Goal: Use online tool/utility: Use online tool/utility

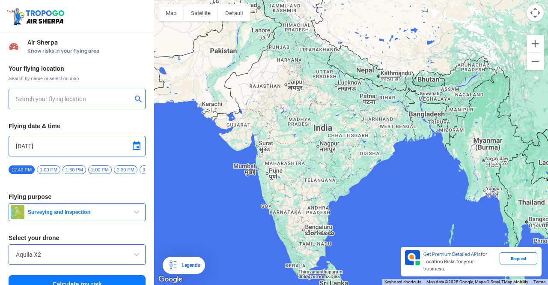
type input "[STREET_ADDRESS]"
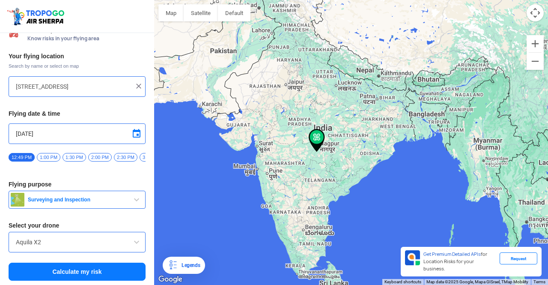
scroll to position [15, 0]
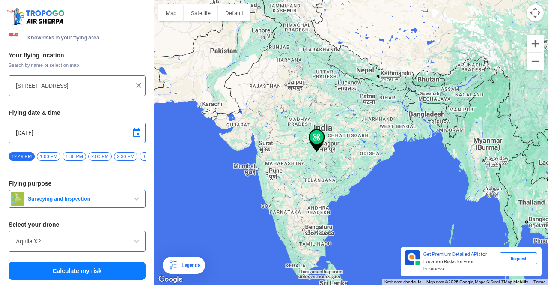
click at [138, 81] on img at bounding box center [138, 85] width 9 height 9
click at [106, 80] on input "text" at bounding box center [74, 85] width 116 height 10
paste input "[GEOGRAPHIC_DATA]"
type input "[GEOGRAPHIC_DATA]"
click at [140, 83] on button "submit" at bounding box center [140, 86] width 10 height 9
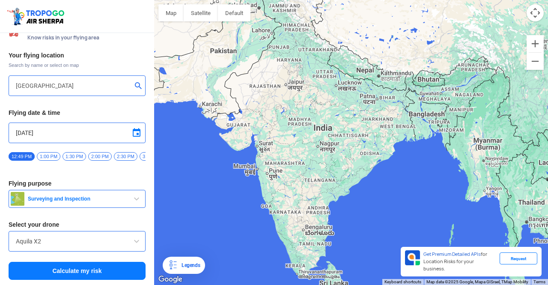
click at [140, 83] on button "submit" at bounding box center [140, 86] width 10 height 9
click at [102, 152] on span "2:00 PM" at bounding box center [100, 156] width 24 height 9
click at [77, 268] on button "Calculate my risk" at bounding box center [77, 271] width 137 height 18
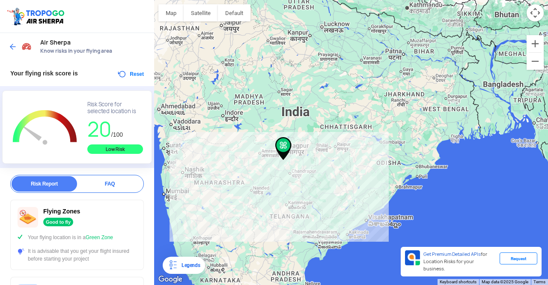
drag, startPoint x: 347, startPoint y: 129, endPoint x: 275, endPoint y: 171, distance: 83.5
click at [275, 171] on div at bounding box center [351, 142] width 394 height 285
click at [13, 45] on img at bounding box center [13, 46] width 9 height 9
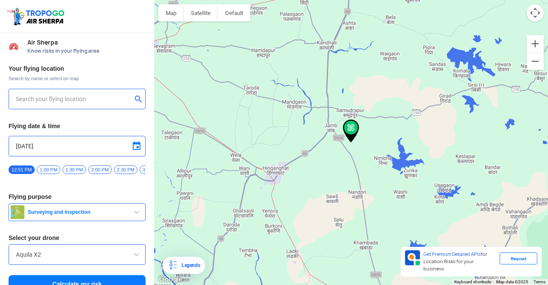
click at [72, 99] on input "text" at bounding box center [74, 99] width 116 height 10
paste input "Motikhavdi [GEOGRAPHIC_DATA] 361140 22.374812, 69.854039"
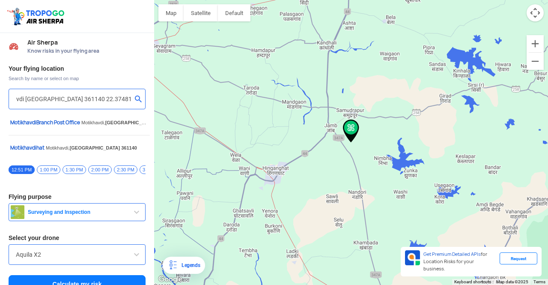
click at [51, 98] on input "Motikhavdi [GEOGRAPHIC_DATA] 361140 22.374812, 69.854039" at bounding box center [74, 99] width 116 height 10
drag, startPoint x: 49, startPoint y: 99, endPoint x: 0, endPoint y: 103, distance: 49.4
click at [0, 103] on div "Your flying location Search by name or select on map Motikhavdi [GEOGRAPHIC_DAT…" at bounding box center [77, 179] width 154 height 238
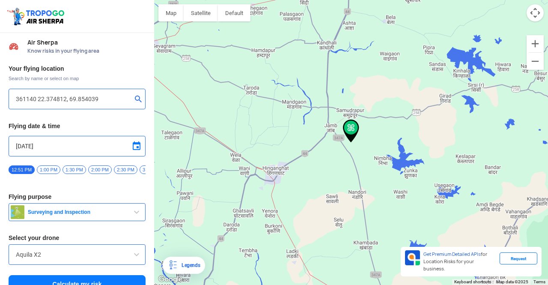
scroll to position [15, 0]
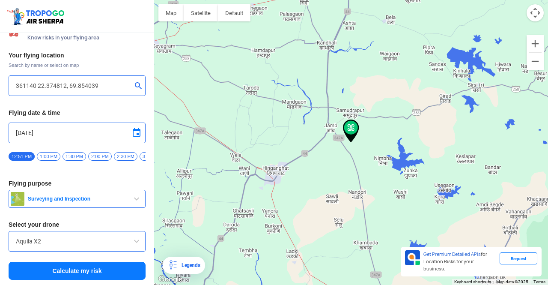
type input "361140 22.374812, 69.854039"
click at [70, 267] on button "Calculate my risk" at bounding box center [77, 271] width 137 height 18
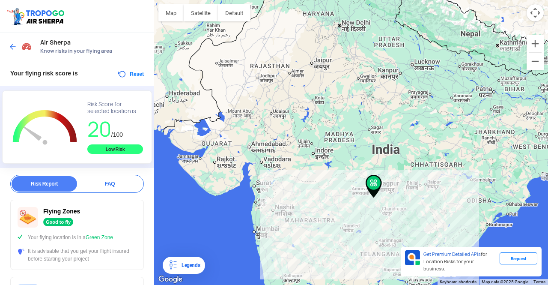
drag, startPoint x: 224, startPoint y: 177, endPoint x: 367, endPoint y: 214, distance: 147.7
click at [367, 214] on div at bounding box center [351, 142] width 394 height 285
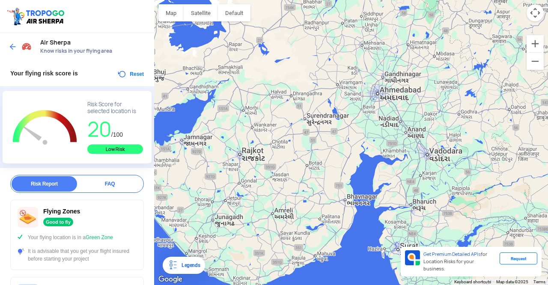
drag, startPoint x: 217, startPoint y: 179, endPoint x: 270, endPoint y: 181, distance: 52.7
click at [270, 181] on div at bounding box center [351, 142] width 394 height 285
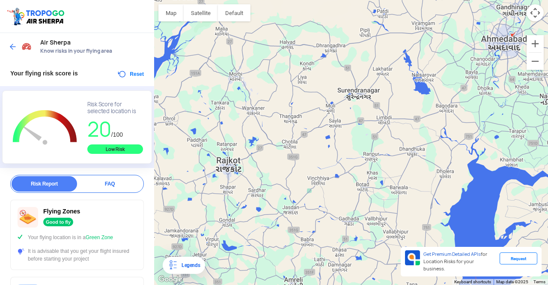
drag, startPoint x: 17, startPoint y: 44, endPoint x: 12, endPoint y: 42, distance: 5.2
click at [12, 42] on div "Air Sherpa Know risks in your flying area" at bounding box center [77, 46] width 154 height 27
click at [12, 42] on img at bounding box center [13, 46] width 9 height 9
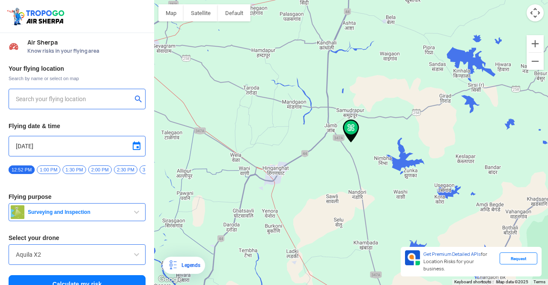
click at [68, 102] on input "text" at bounding box center [74, 99] width 116 height 10
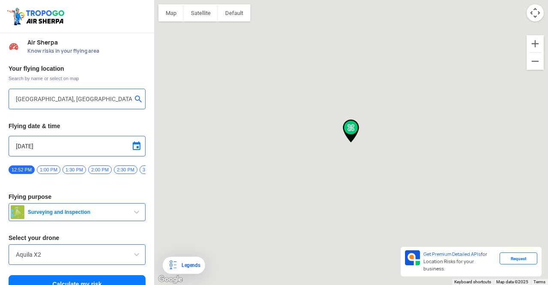
type input "[STREET_ADDRESS]"
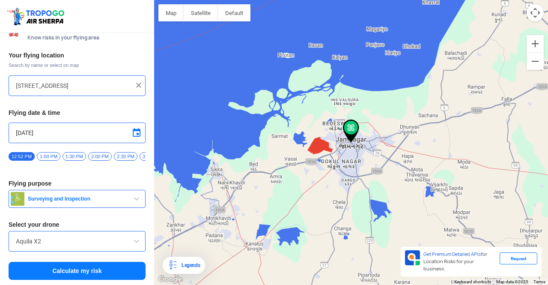
click at [80, 266] on button "Calculate my risk" at bounding box center [77, 271] width 137 height 18
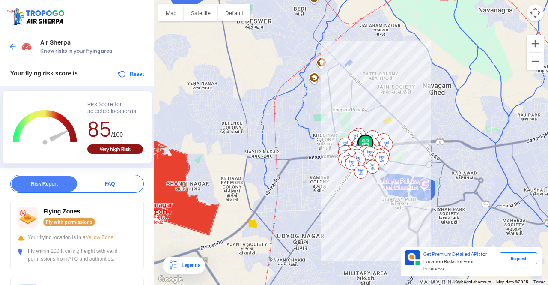
click at [12, 46] on img at bounding box center [13, 46] width 9 height 9
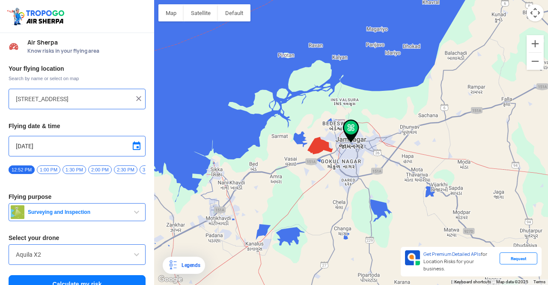
click at [49, 99] on input "[STREET_ADDRESS]" at bounding box center [74, 99] width 116 height 10
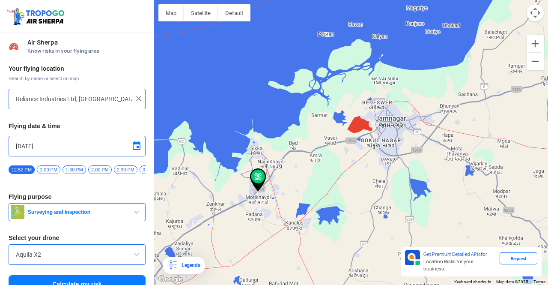
type input "Motikhavdi, [GEOGRAPHIC_DATA] 361140, [GEOGRAPHIC_DATA]"
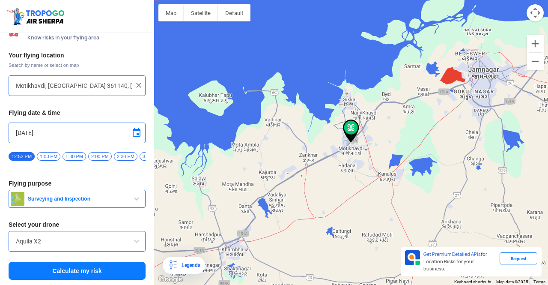
click at [58, 271] on button "Calculate my risk" at bounding box center [77, 271] width 137 height 18
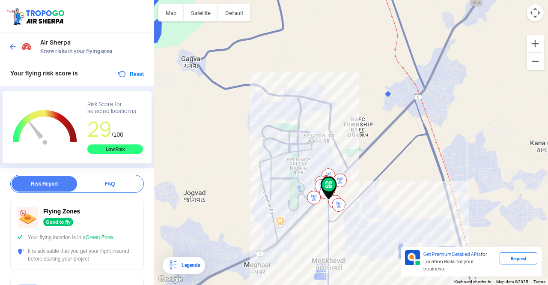
drag, startPoint x: 249, startPoint y: 201, endPoint x: 301, endPoint y: 241, distance: 65.9
click at [301, 241] on div at bounding box center [351, 142] width 394 height 285
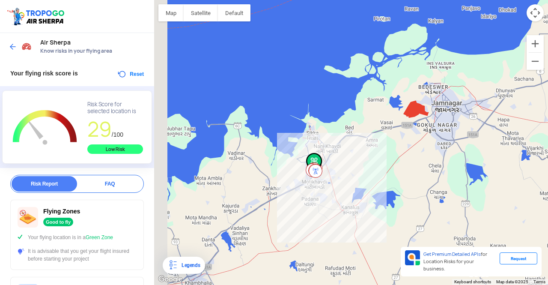
drag, startPoint x: 242, startPoint y: 190, endPoint x: 301, endPoint y: 167, distance: 63.6
click at [301, 167] on div at bounding box center [351, 142] width 394 height 285
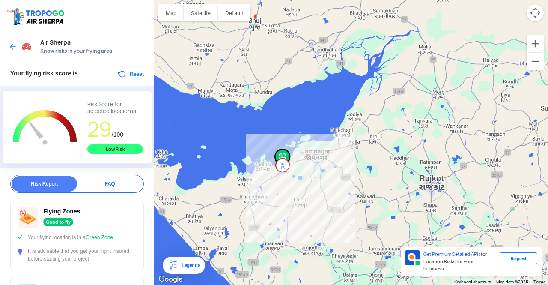
drag, startPoint x: 438, startPoint y: 130, endPoint x: 342, endPoint y: 164, distance: 101.7
click at [342, 164] on div at bounding box center [351, 142] width 394 height 285
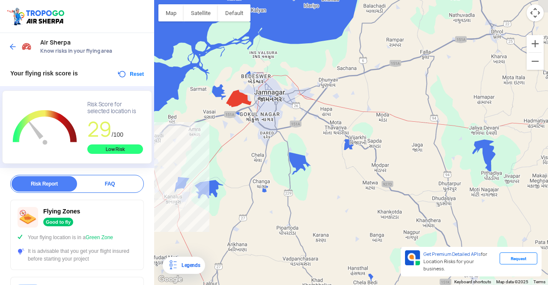
drag, startPoint x: 296, startPoint y: 148, endPoint x: 334, endPoint y: 194, distance: 59.3
click at [334, 193] on div at bounding box center [351, 142] width 394 height 285
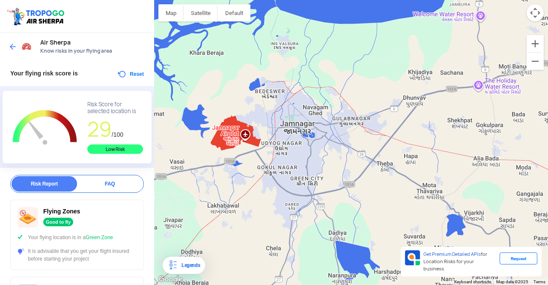
drag, startPoint x: 280, startPoint y: 129, endPoint x: 302, endPoint y: 143, distance: 25.8
click at [302, 143] on div at bounding box center [351, 142] width 394 height 285
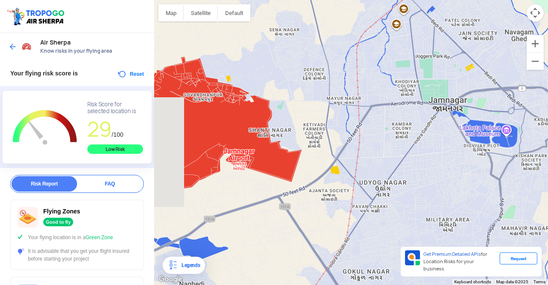
drag, startPoint x: 280, startPoint y: 132, endPoint x: 380, endPoint y: 125, distance: 100.4
click at [380, 125] on div at bounding box center [351, 142] width 394 height 285
